Goal: Transaction & Acquisition: Purchase product/service

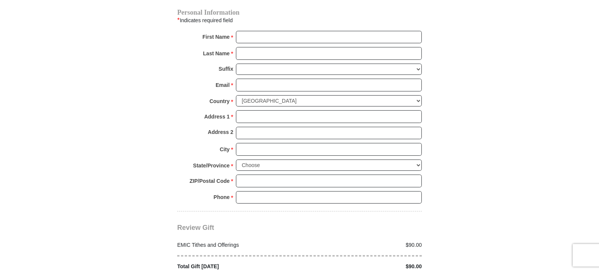
scroll to position [746, 0]
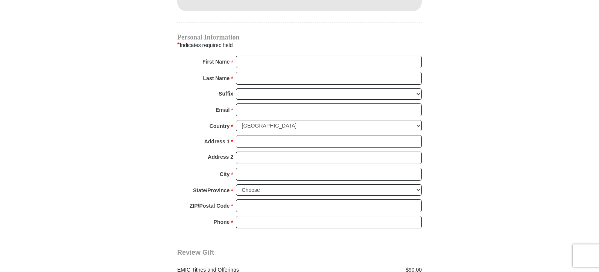
type input "90.00"
click at [261, 56] on input "First Name *" at bounding box center [329, 62] width 186 height 13
type input "[PERSON_NAME]"
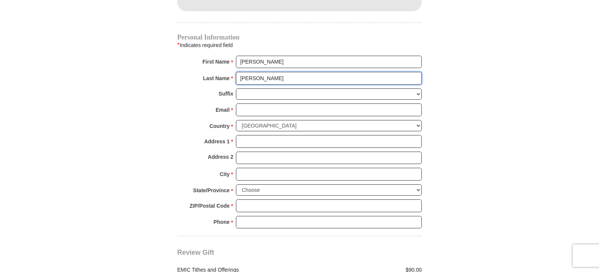
type input "[PERSON_NAME]"
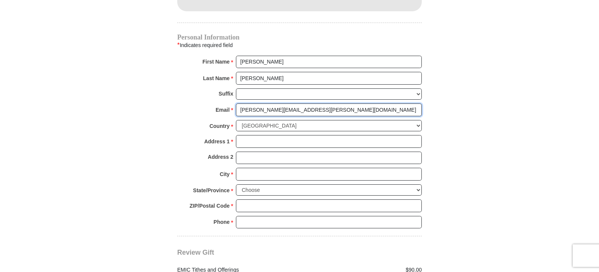
type input "[PERSON_NAME][EMAIL_ADDRESS][PERSON_NAME][DOMAIN_NAME]"
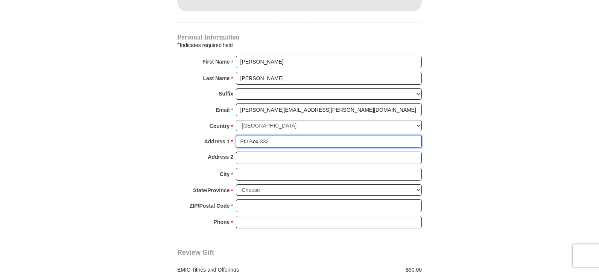
type input "PO Box 332"
drag, startPoint x: 256, startPoint y: 156, endPoint x: 255, endPoint y: 161, distance: 5.4
click at [255, 161] on div "Personal Information * Indicates required field First Name * [GEOGRAPHIC_DATA] …" at bounding box center [299, 135] width 244 height 202
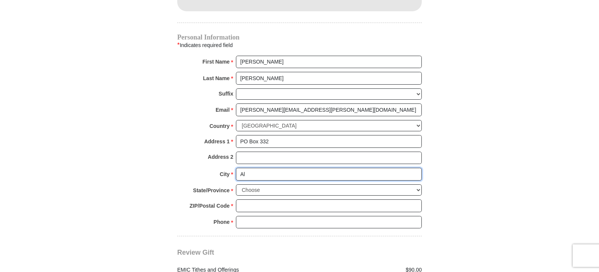
click at [255, 168] on input "Al" at bounding box center [329, 174] width 186 height 13
type input "[PERSON_NAME]"
select select "[GEOGRAPHIC_DATA]"
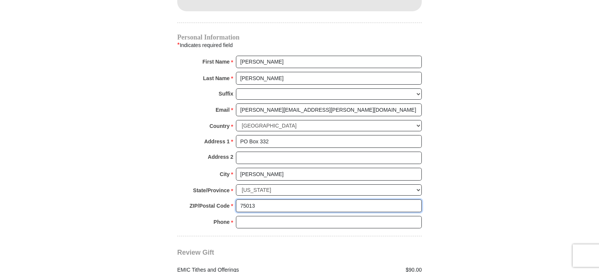
type input "75013"
type input "9726588984"
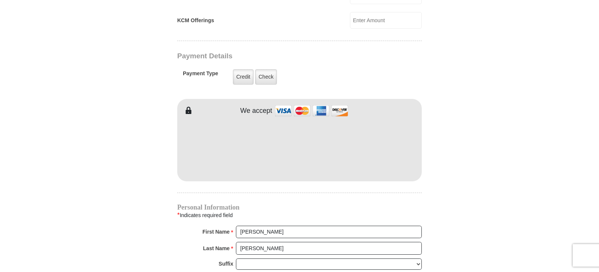
scroll to position [574, 0]
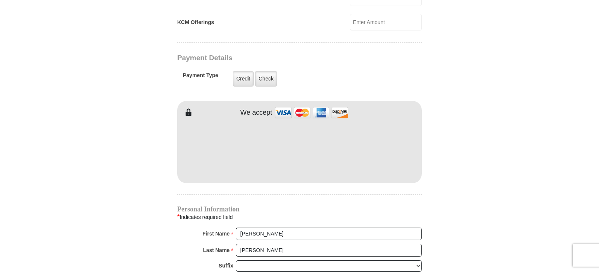
click at [482, 175] on form "[GEOGRAPHIC_DATA][DEMOGRAPHIC_DATA] Online Giving Because of gifts like yours, …" at bounding box center [299, 6] width 429 height 1100
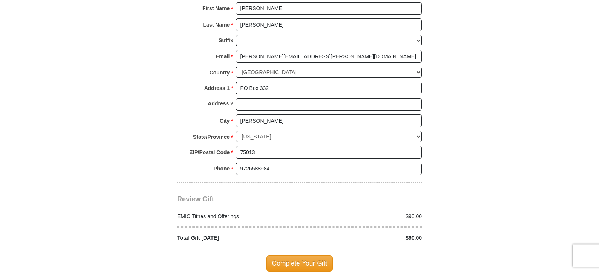
scroll to position [801, 0]
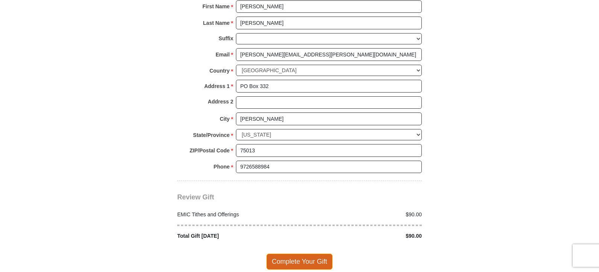
click at [295, 253] on span "Complete Your Gift" at bounding box center [299, 261] width 67 height 16
